Goal: Communication & Community: Share content

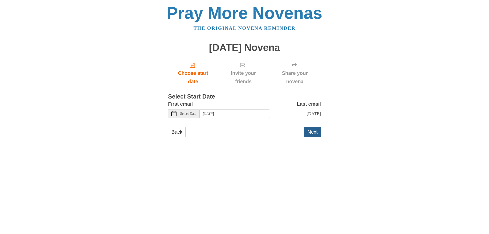
click at [316, 130] on button "Next" at bounding box center [312, 132] width 17 height 10
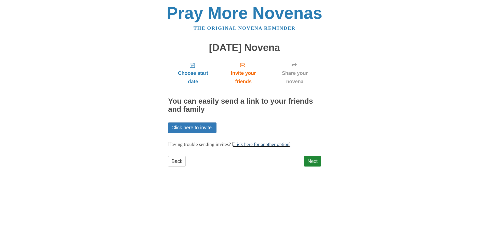
click at [261, 143] on link "Click here for another option." at bounding box center [261, 143] width 59 height 5
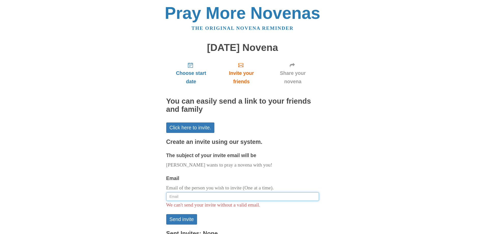
click at [180, 196] on input "Email" at bounding box center [242, 196] width 153 height 9
type input "angelatraglia@yahoo.com"
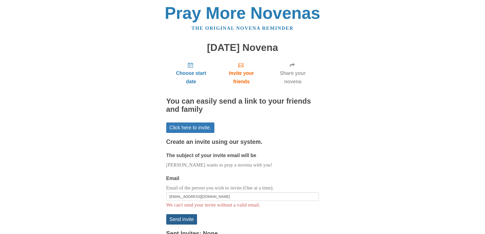
click at [187, 220] on button "Send invite" at bounding box center [181, 219] width 31 height 10
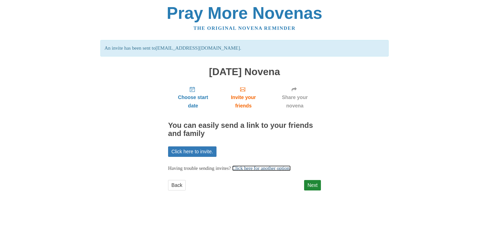
click at [250, 168] on link "Click here for another option." at bounding box center [261, 167] width 59 height 5
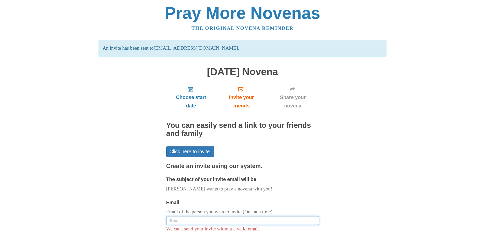
click at [179, 219] on input "Email" at bounding box center [242, 220] width 153 height 9
type input "j"
type input "beatlefanjul@twcny.rr.com"
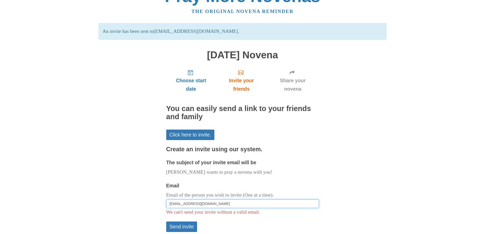
scroll to position [51, 0]
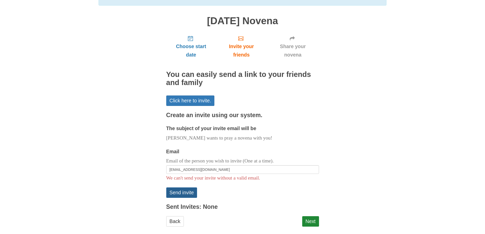
click at [185, 193] on button "Send invite" at bounding box center [181, 192] width 31 height 10
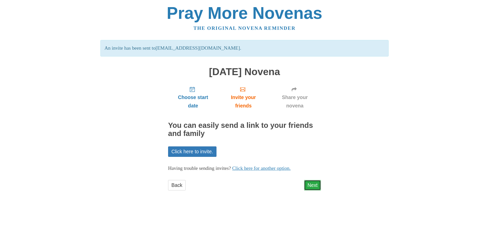
click at [308, 185] on link "Next" at bounding box center [312, 185] width 17 height 10
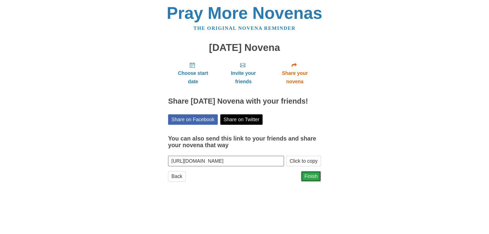
click at [308, 177] on link "Finish" at bounding box center [311, 176] width 20 height 10
